Goal: Find specific page/section: Find specific page/section

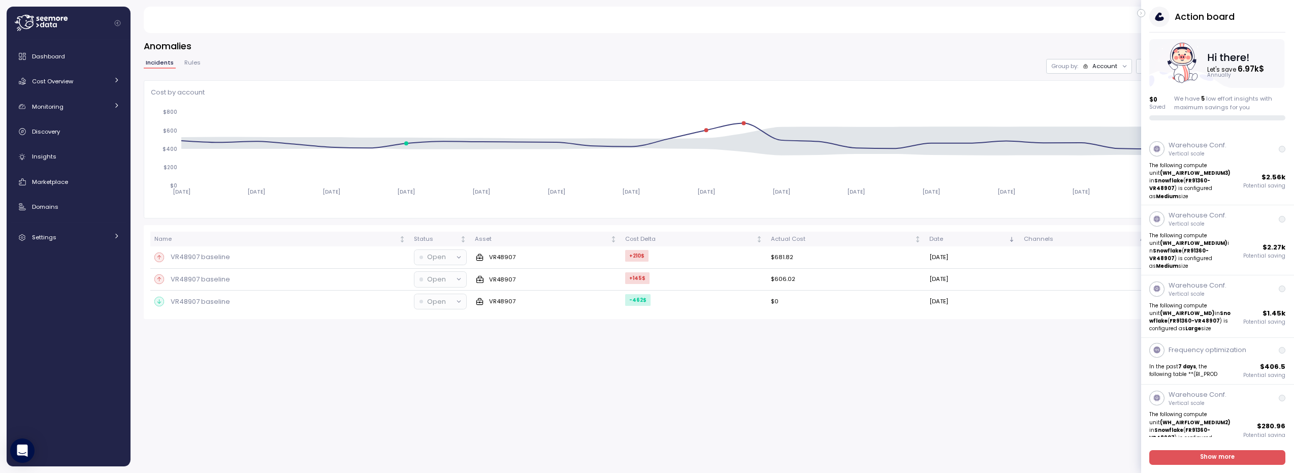
click at [1139, 11] on icon "button" at bounding box center [1141, 13] width 5 height 12
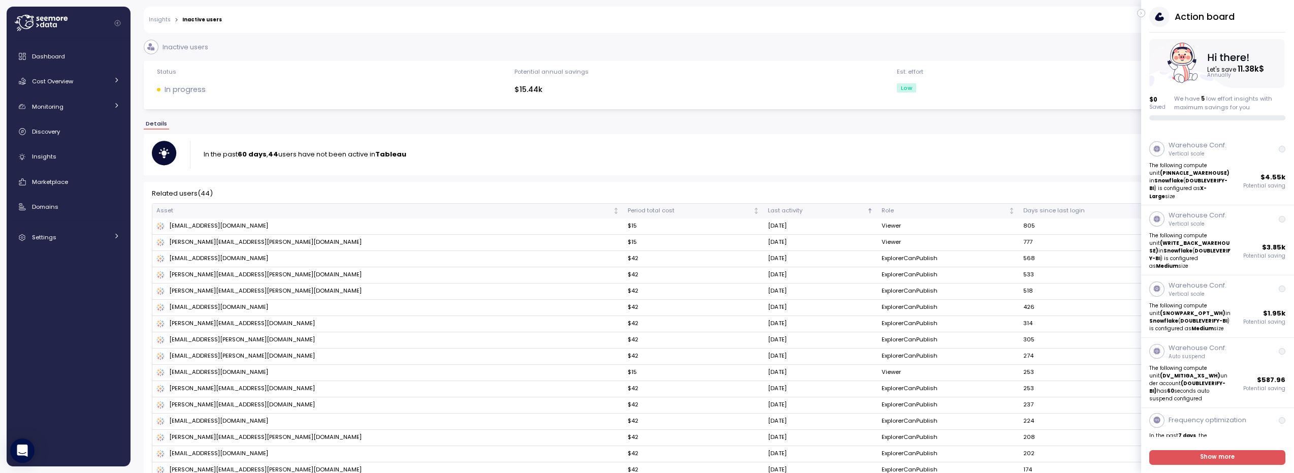
click at [1143, 11] on icon "button" at bounding box center [1141, 13] width 5 height 12
